Goal: Navigation & Orientation: Find specific page/section

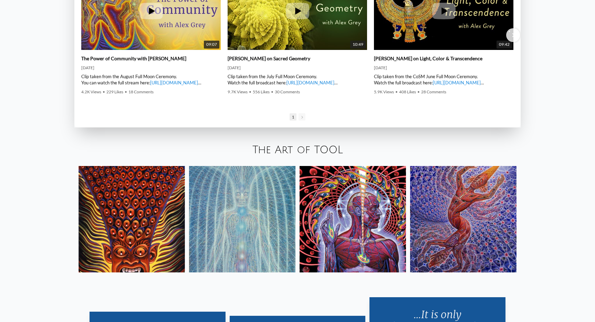
scroll to position [1344, 0]
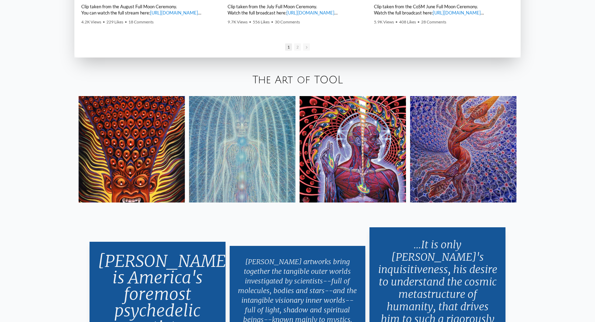
click at [515, 84] on div "The Art of TOOL" at bounding box center [297, 80] width 595 height 23
click at [472, 113] on img at bounding box center [463, 149] width 106 height 106
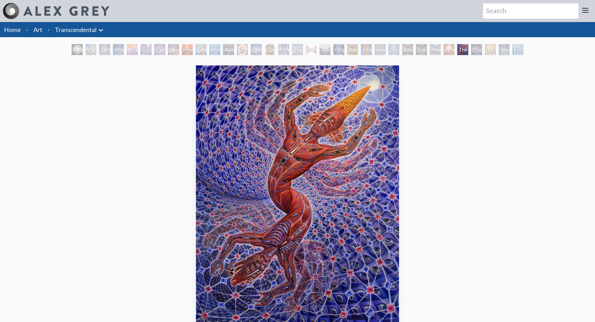
click at [255, 49] on div "Collective Vision" at bounding box center [256, 49] width 11 height 11
